Goal: Information Seeking & Learning: Compare options

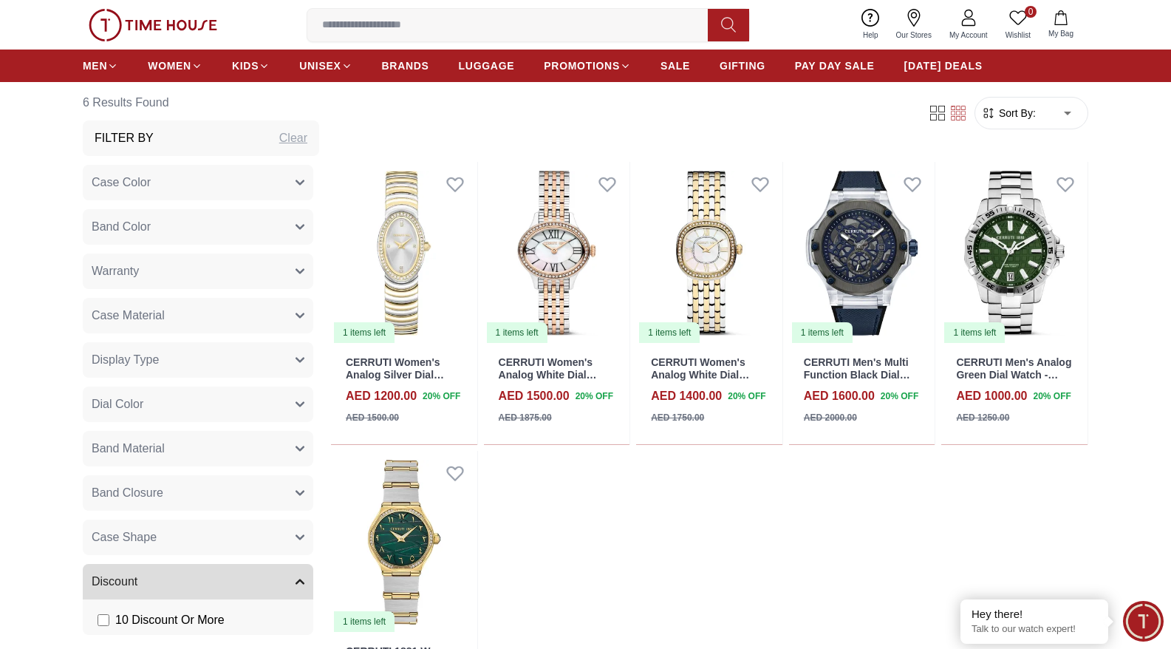
scroll to position [635, 0]
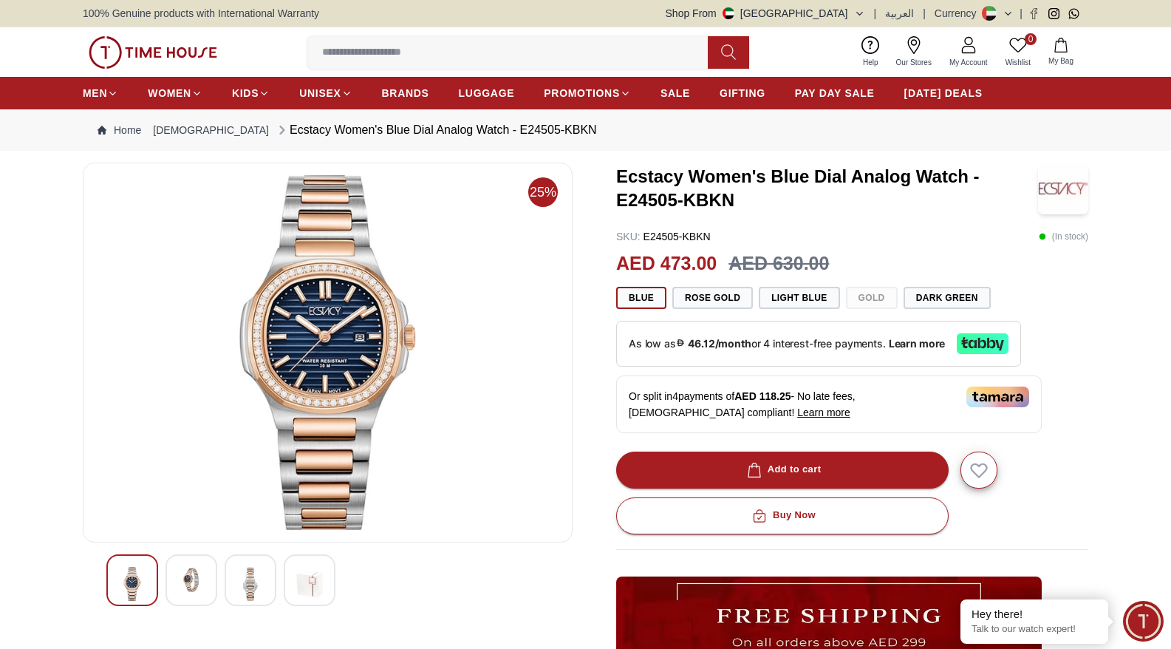
click at [190, 583] on img at bounding box center [191, 580] width 27 height 27
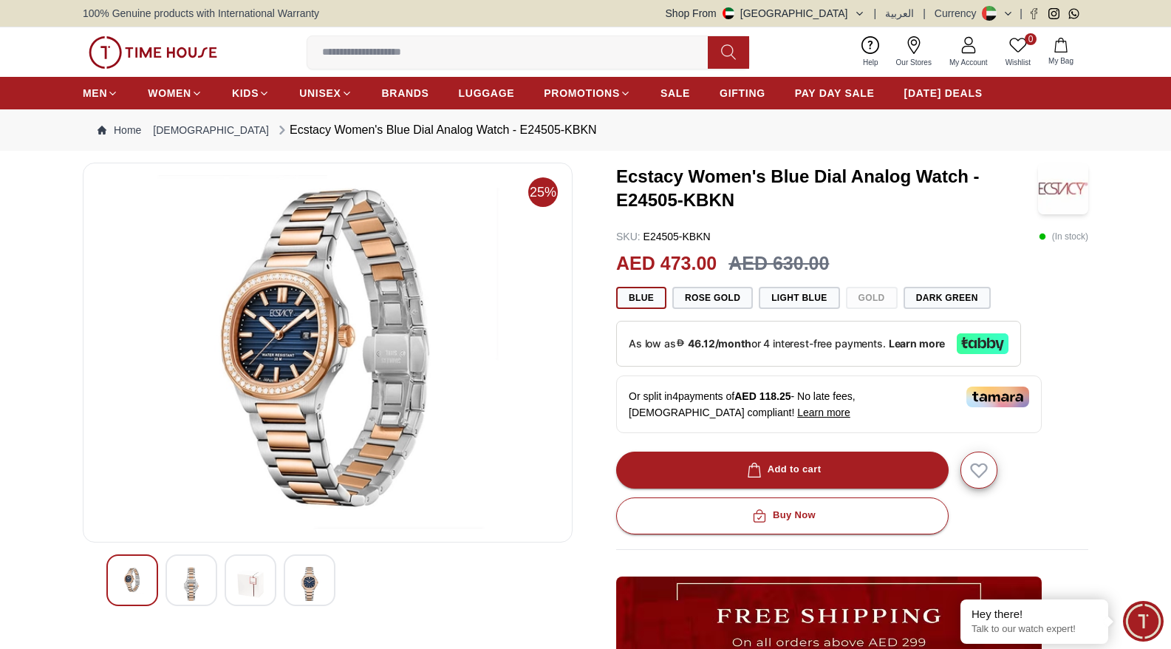
click at [241, 590] on img at bounding box center [250, 584] width 27 height 34
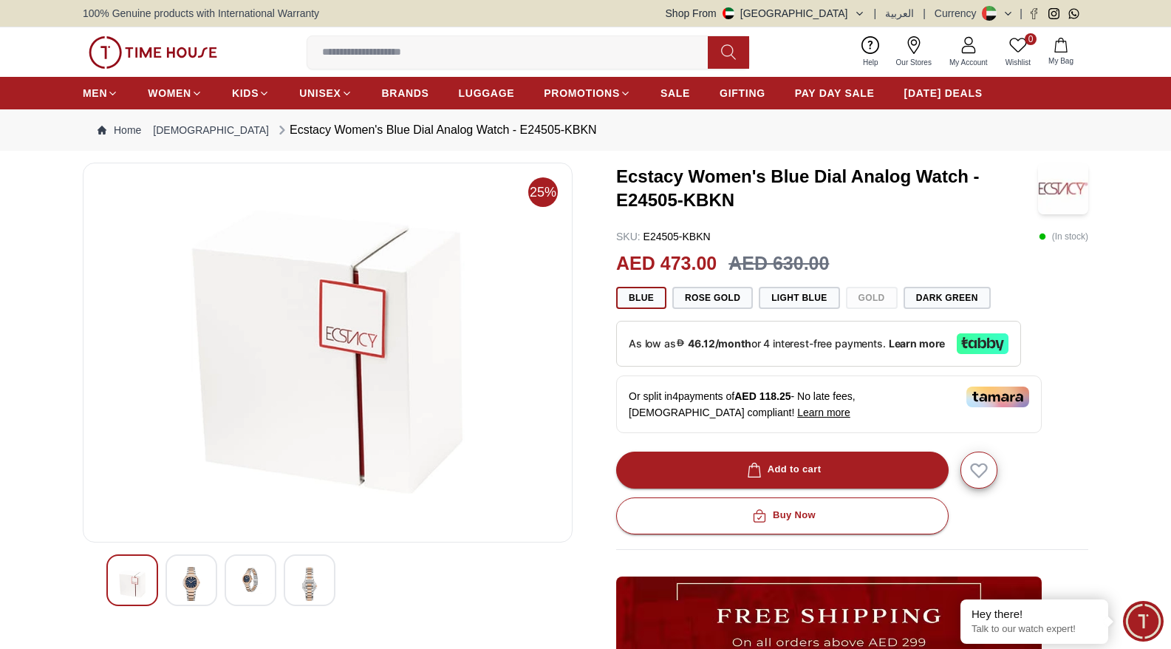
click at [301, 589] on img at bounding box center [309, 584] width 27 height 34
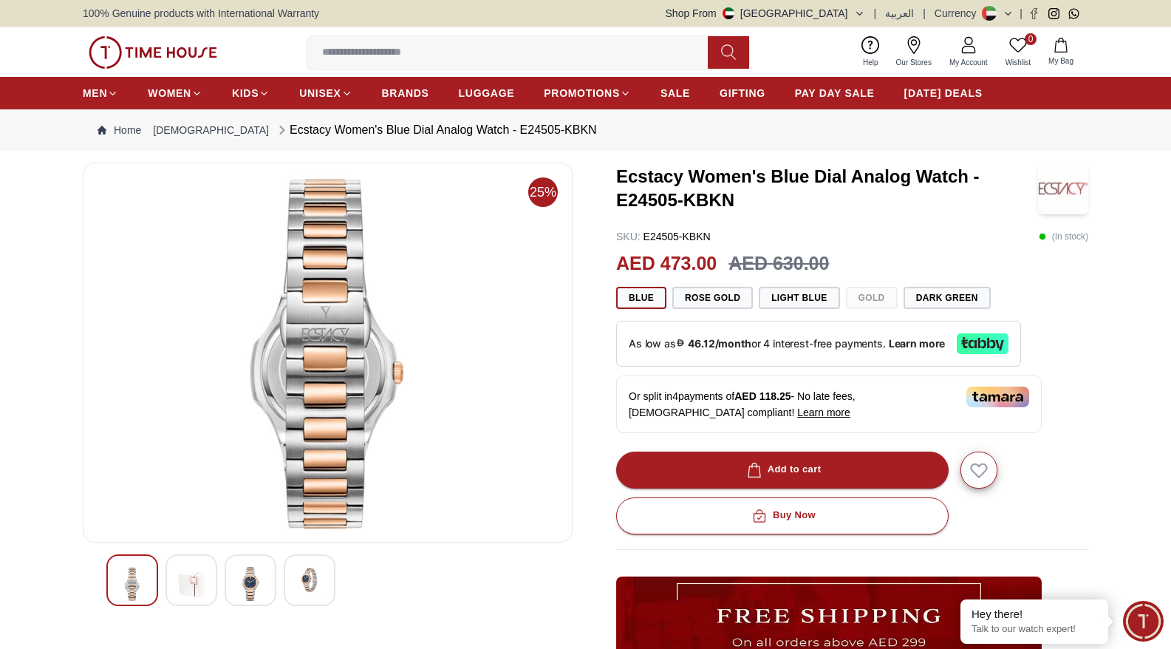
click at [139, 579] on img at bounding box center [132, 584] width 27 height 34
click at [180, 579] on img at bounding box center [191, 584] width 27 height 34
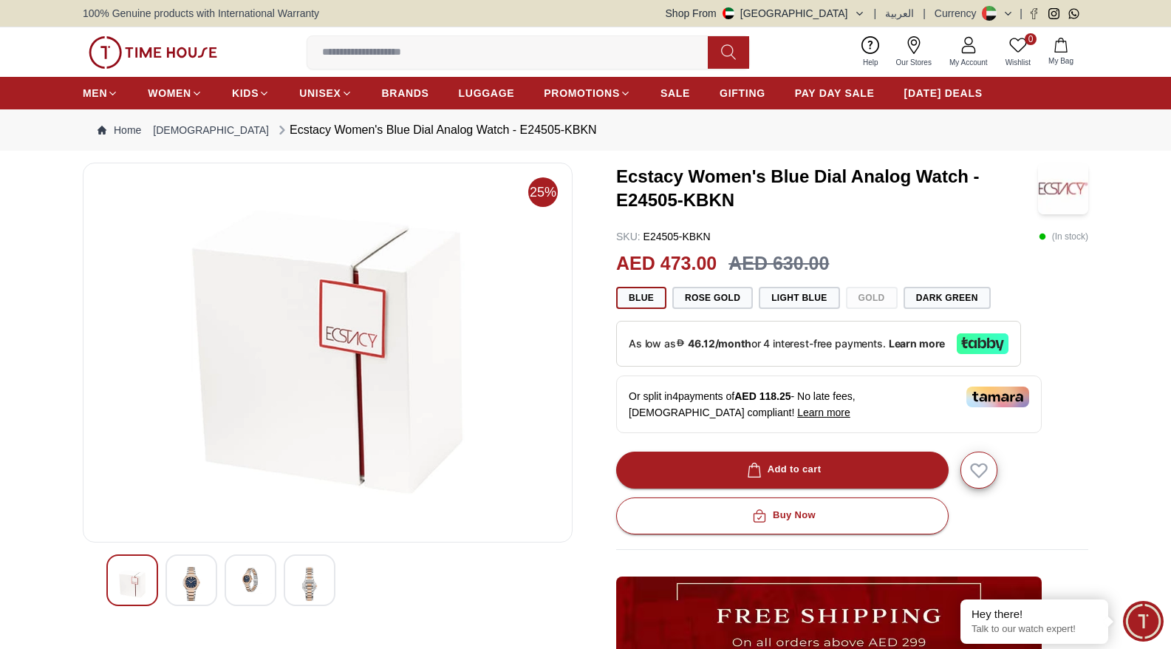
click at [114, 581] on div at bounding box center [132, 580] width 52 height 52
click at [195, 577] on img at bounding box center [191, 584] width 27 height 34
